Goal: Submit feedback/report problem

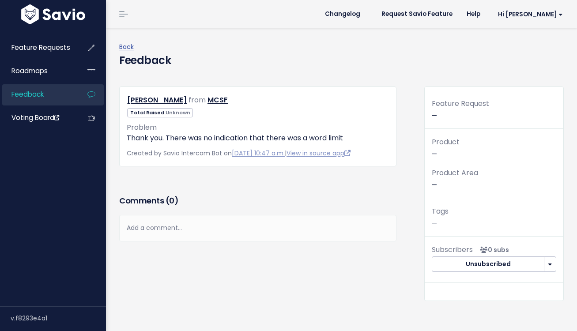
click at [162, 230] on div "Add a comment..." at bounding box center [257, 228] width 277 height 26
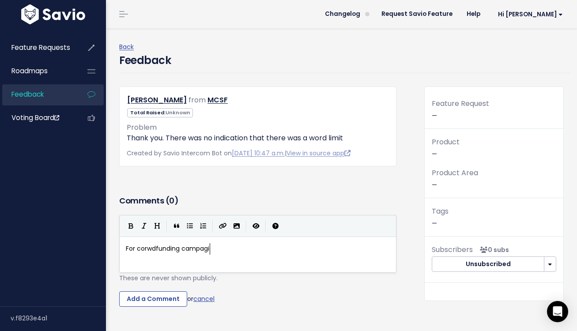
type textarea "For corwdfunding campagin"
click at [158, 250] on span "For corwdfunding campagin" at bounding box center [169, 248] width 87 height 9
type textarea "​For corwdfunding campagin"
type textarea "the"
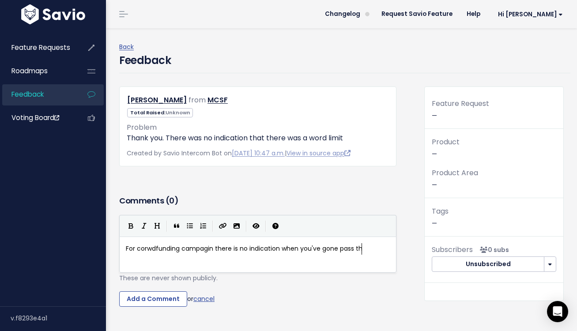
type textarea "re is no indication when you've gone pass th"
type textarea "e word limit."
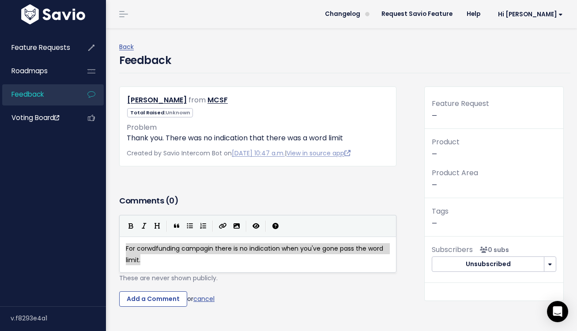
drag, startPoint x: 148, startPoint y: 257, endPoint x: 124, endPoint y: 246, distance: 27.1
type textarea "For corwdfunding campagin there is no indication when you've gone pass the word…"
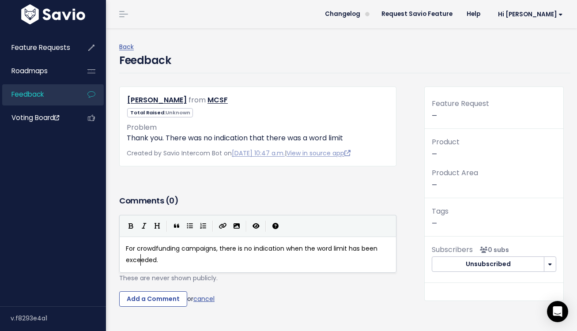
click at [141, 256] on span "For crowdfunding campaigns, there is no indication when the word limit has been…" at bounding box center [252, 254] width 253 height 20
type textarea "reached"
click at [124, 249] on pre "For crowdfunding campaigns, there is no indication when the word limit has been…" at bounding box center [257, 254] width 267 height 22
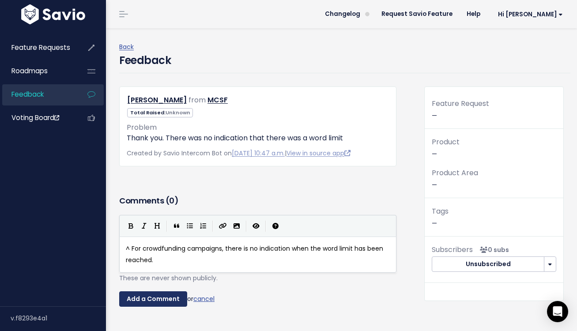
type textarea "^"
click at [150, 298] on input "Add a Comment" at bounding box center [153, 299] width 68 height 16
